Goal: Task Accomplishment & Management: Complete application form

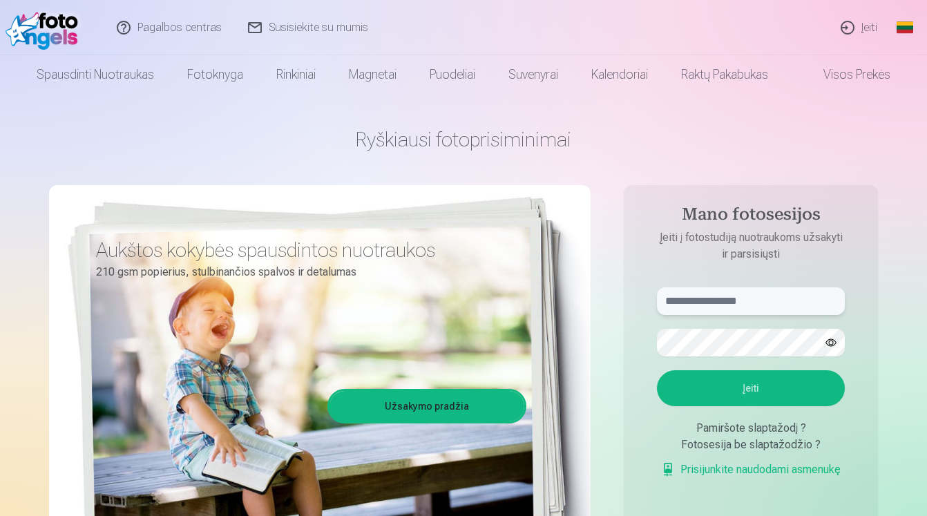
click at [724, 301] on input "text" at bounding box center [751, 301] width 188 height 28
type input "**********"
click at [802, 407] on form "**********" at bounding box center [751, 389] width 216 height 205
click at [792, 397] on button "Įeiti" at bounding box center [751, 388] width 188 height 36
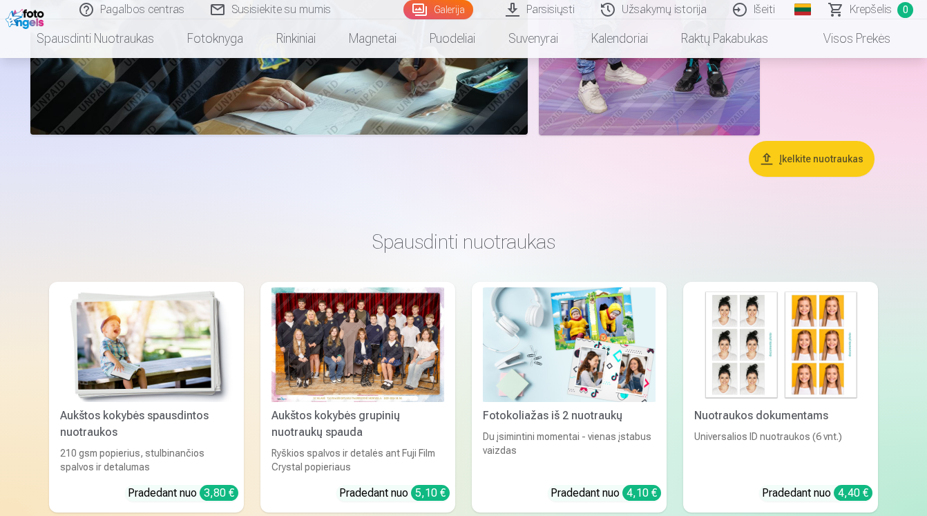
scroll to position [760, 0]
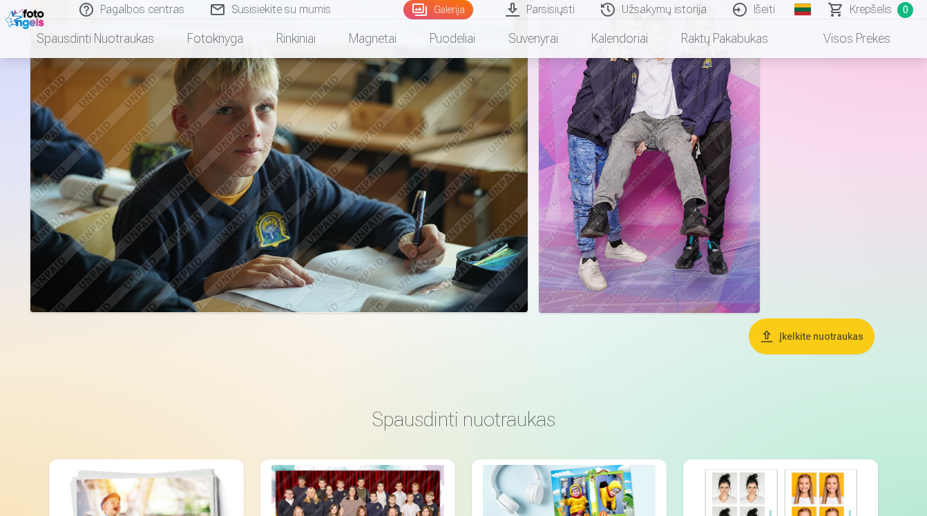
click at [642, 231] on img at bounding box center [649, 147] width 221 height 332
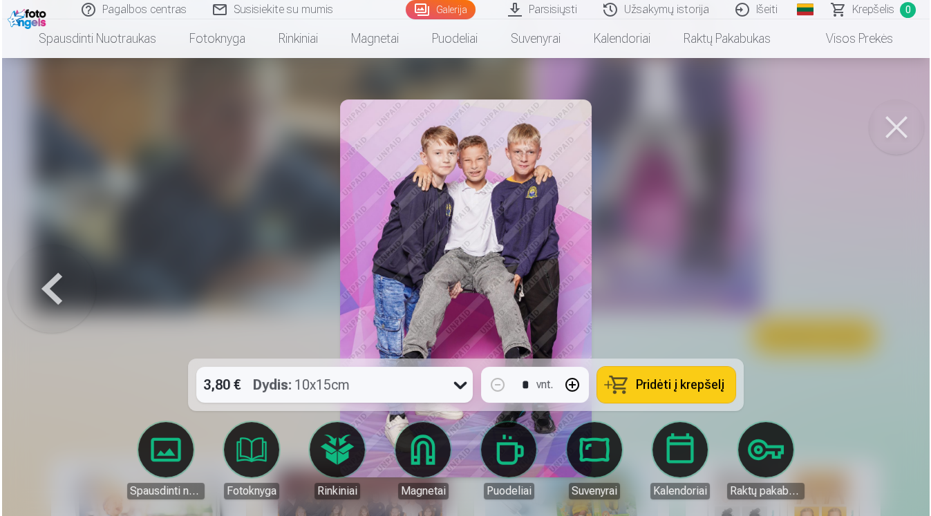
scroll to position [762, 0]
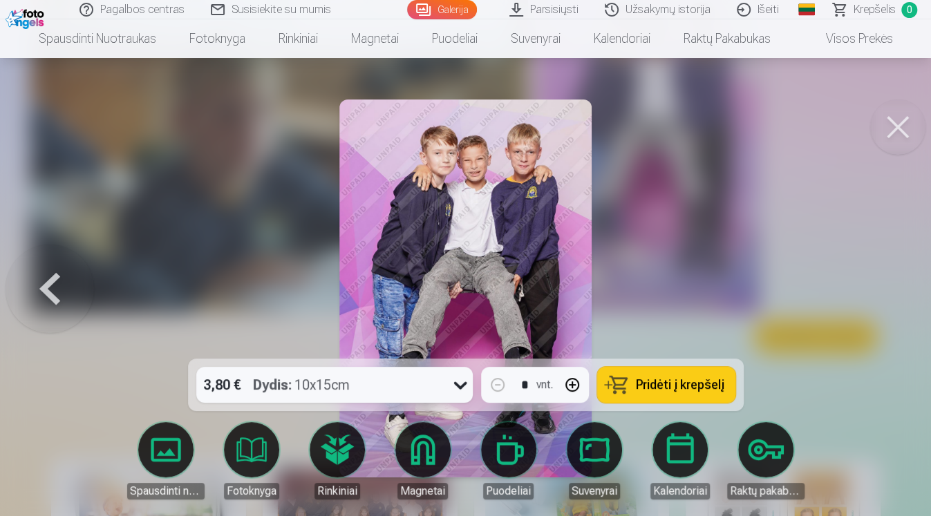
click at [902, 118] on button at bounding box center [897, 127] width 55 height 55
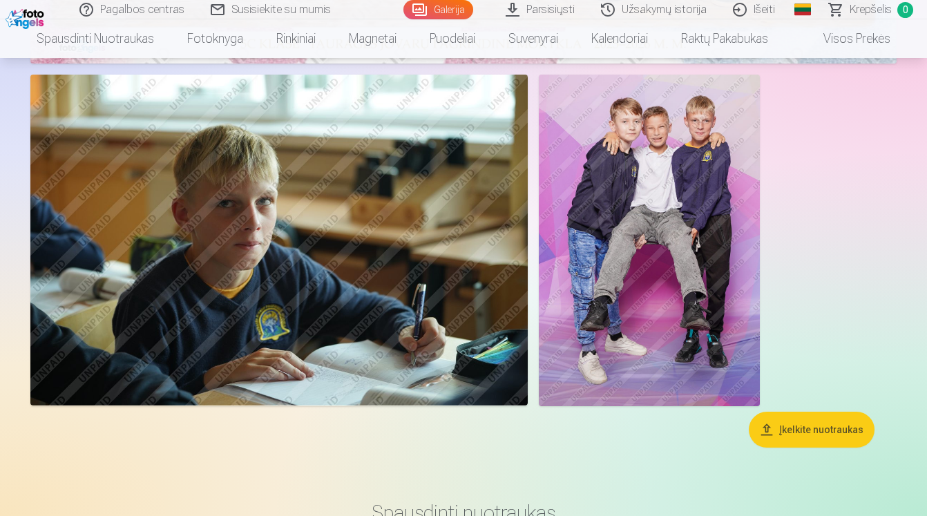
scroll to position [691, 0]
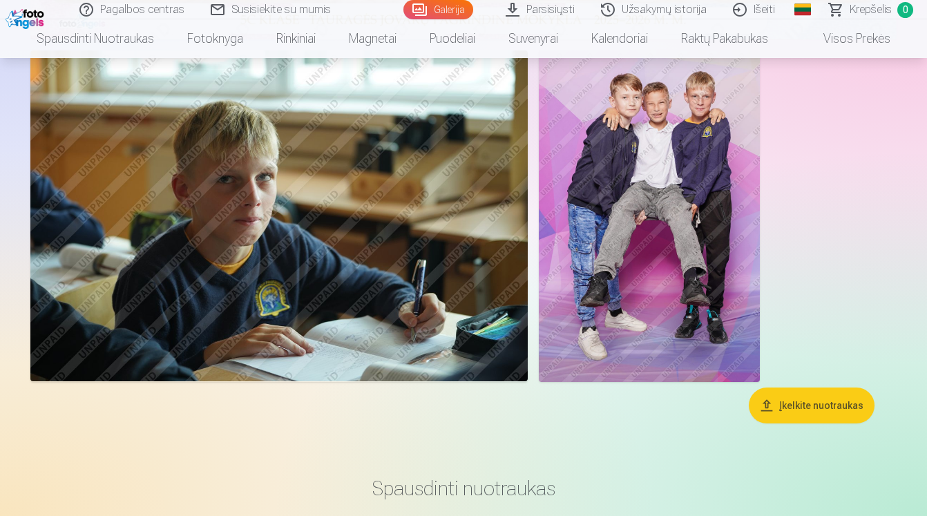
click at [574, 210] on img at bounding box center [649, 216] width 221 height 332
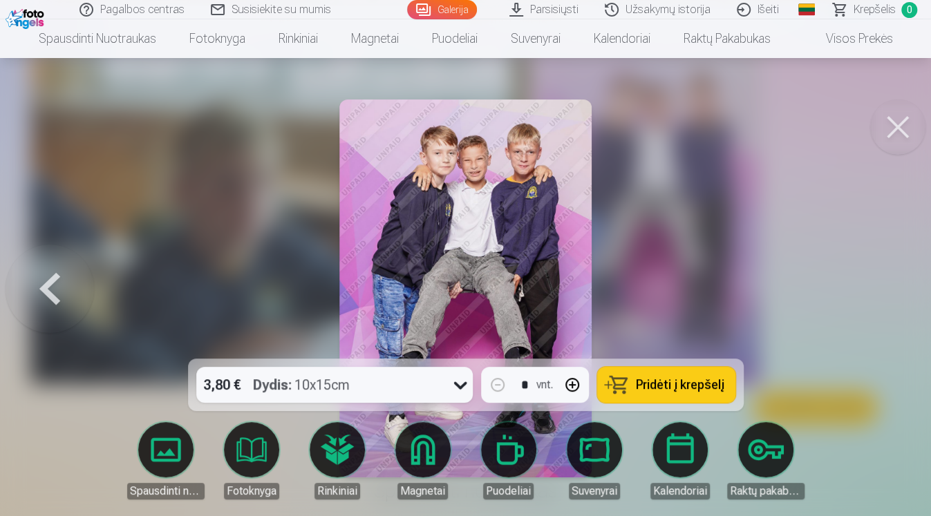
click at [903, 118] on button at bounding box center [897, 127] width 55 height 55
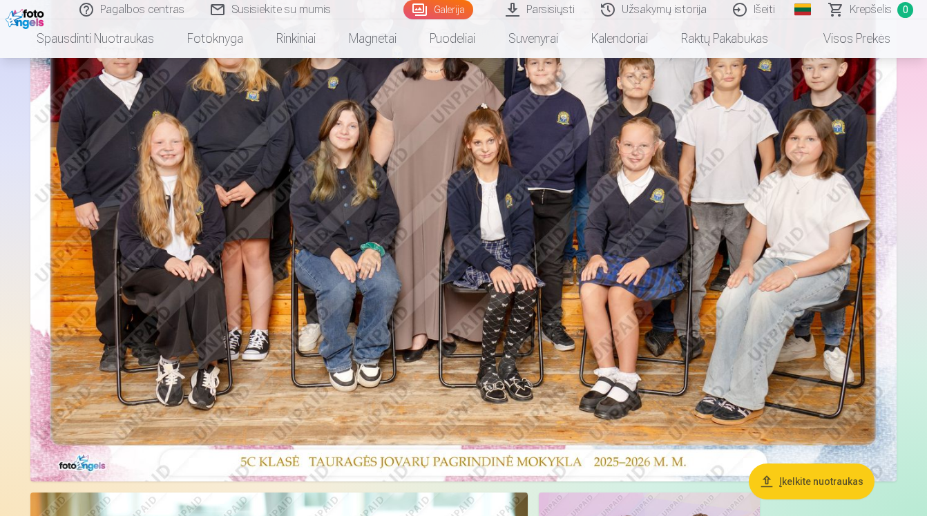
scroll to position [276, 0]
